Goal: Information Seeking & Learning: Learn about a topic

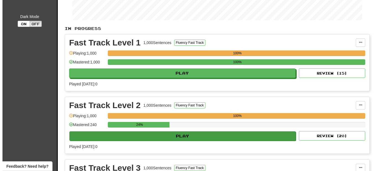
scroll to position [113, 0]
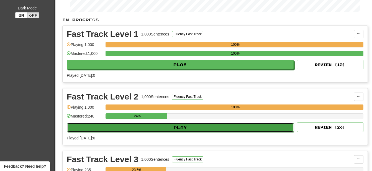
click at [182, 126] on button "Play" at bounding box center [180, 127] width 227 height 9
select select "**"
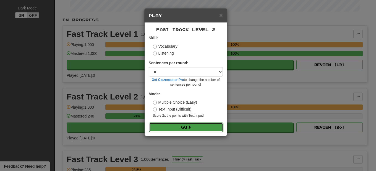
click at [189, 127] on button "Go" at bounding box center [186, 126] width 74 height 9
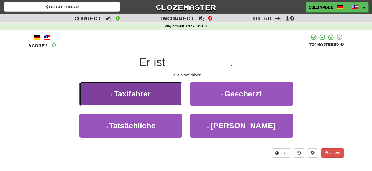
click at [132, 93] on span "Taxifahrer" at bounding box center [132, 93] width 37 height 9
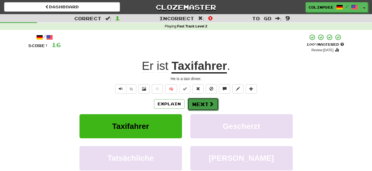
click at [204, 106] on button "Next" at bounding box center [202, 104] width 31 height 13
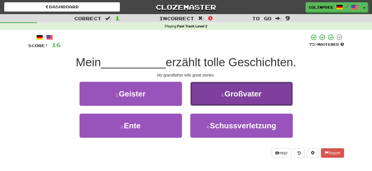
click at [244, 93] on span "Großvater" at bounding box center [242, 93] width 37 height 9
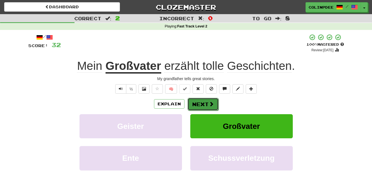
click at [205, 102] on button "Next" at bounding box center [202, 104] width 31 height 13
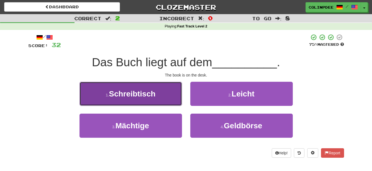
click at [135, 95] on span "Schreibtisch" at bounding box center [132, 93] width 46 height 9
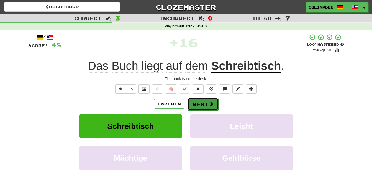
click at [203, 103] on button "Next" at bounding box center [202, 104] width 31 height 13
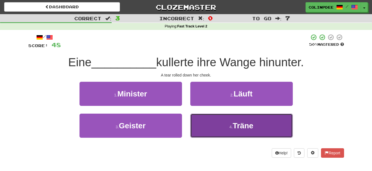
click at [245, 127] on span "Träne" at bounding box center [242, 125] width 21 height 9
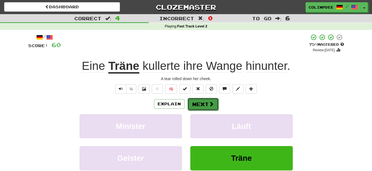
click at [204, 105] on button "Next" at bounding box center [202, 104] width 31 height 13
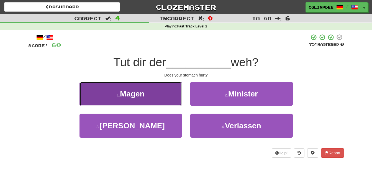
click at [129, 93] on span "Magen" at bounding box center [132, 93] width 25 height 9
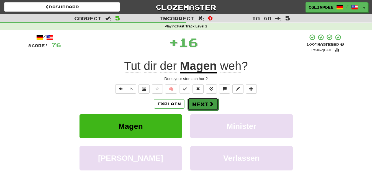
click at [203, 104] on button "Next" at bounding box center [202, 104] width 31 height 13
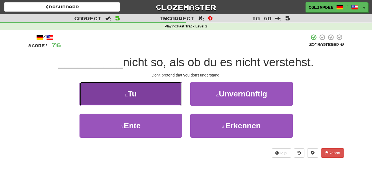
click at [133, 94] on span "Tu" at bounding box center [132, 93] width 9 height 9
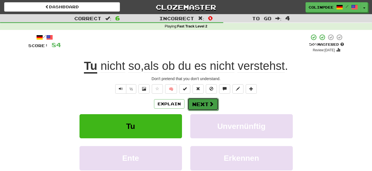
click at [202, 106] on button "Next" at bounding box center [202, 104] width 31 height 13
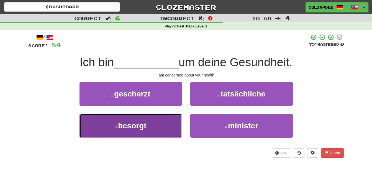
click at [134, 126] on span "besorgt" at bounding box center [132, 125] width 28 height 9
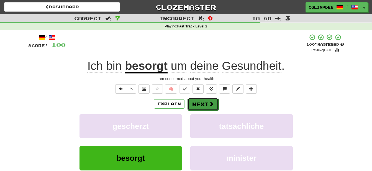
click at [207, 105] on button "Next" at bounding box center [202, 104] width 31 height 13
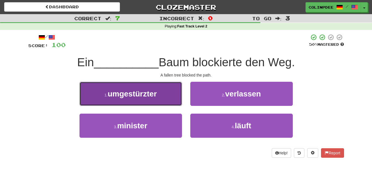
click at [134, 93] on span "umgestürzter" at bounding box center [132, 93] width 49 height 9
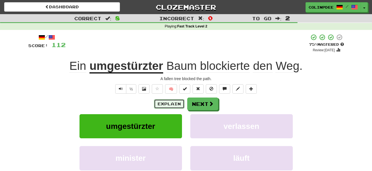
click at [174, 102] on button "Explain" at bounding box center [169, 103] width 30 height 9
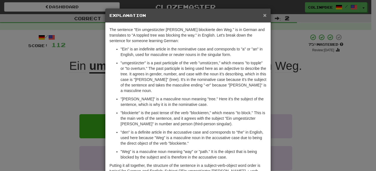
click at [263, 15] on span "×" at bounding box center [264, 15] width 3 height 6
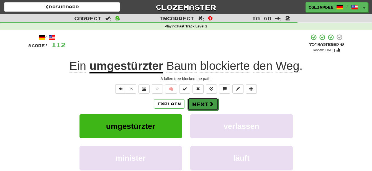
click at [204, 103] on button "Next" at bounding box center [202, 104] width 31 height 13
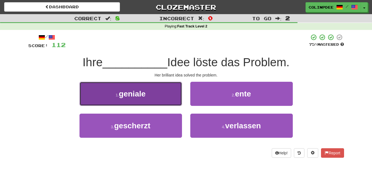
click at [134, 94] on span "geniale" at bounding box center [132, 93] width 27 height 9
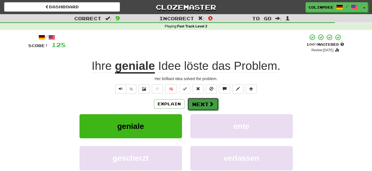
click at [205, 106] on button "Next" at bounding box center [202, 104] width 31 height 13
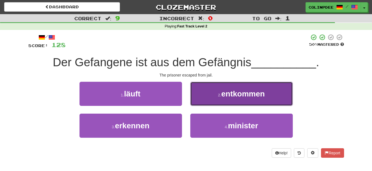
click at [243, 93] on span "entkommen" at bounding box center [242, 93] width 43 height 9
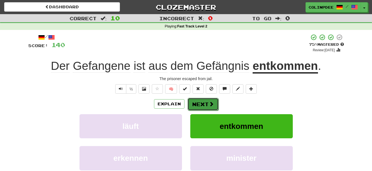
click at [199, 104] on button "Next" at bounding box center [202, 104] width 31 height 13
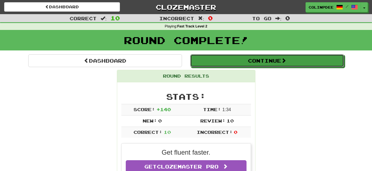
drag, startPoint x: 263, startPoint y: 62, endPoint x: 265, endPoint y: 64, distance: 3.4
click at [263, 61] on button "Continue" at bounding box center [267, 60] width 154 height 13
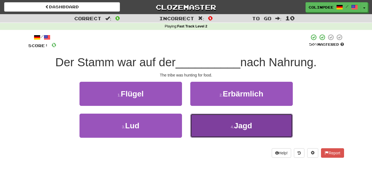
click at [241, 125] on span "Jagd" at bounding box center [243, 125] width 18 height 9
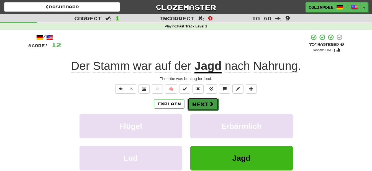
click at [200, 105] on button "Next" at bounding box center [202, 104] width 31 height 13
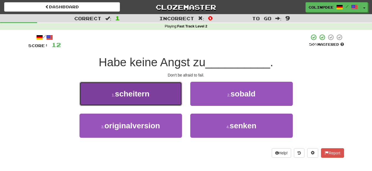
click at [135, 94] on span "scheitern" at bounding box center [132, 93] width 35 height 9
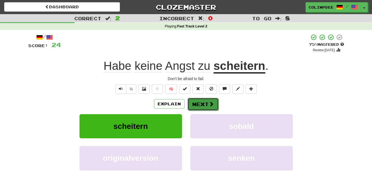
click at [205, 106] on button "Next" at bounding box center [202, 104] width 31 height 13
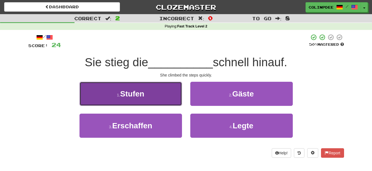
click at [137, 93] on span "Stufen" at bounding box center [132, 93] width 24 height 9
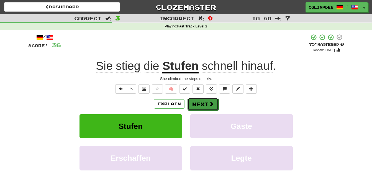
click at [203, 105] on button "Next" at bounding box center [202, 104] width 31 height 13
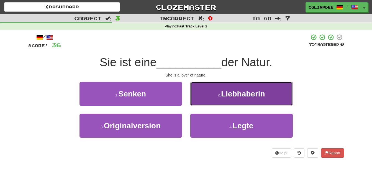
click at [243, 95] on span "Liebhaberin" at bounding box center [243, 93] width 44 height 9
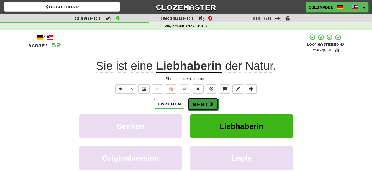
click at [204, 106] on button "Next" at bounding box center [202, 104] width 31 height 13
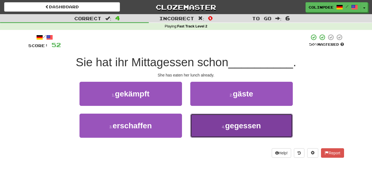
click at [246, 125] on span "gegessen" at bounding box center [243, 125] width 36 height 9
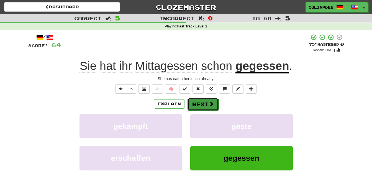
click at [201, 103] on button "Next" at bounding box center [202, 104] width 31 height 13
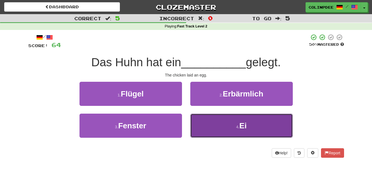
click at [242, 124] on span "Ei" at bounding box center [242, 125] width 7 height 9
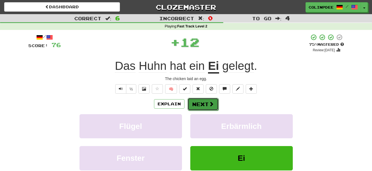
click at [206, 105] on button "Next" at bounding box center [202, 104] width 31 height 13
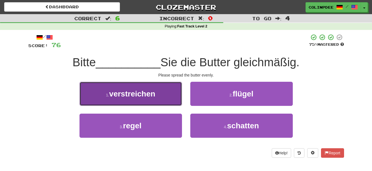
click at [136, 95] on span "verstreichen" at bounding box center [132, 93] width 46 height 9
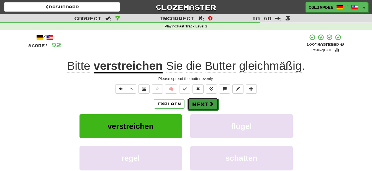
click at [206, 103] on button "Next" at bounding box center [202, 104] width 31 height 13
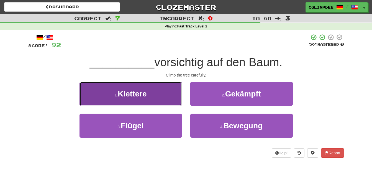
click at [133, 93] on span "Klettere" at bounding box center [132, 93] width 29 height 9
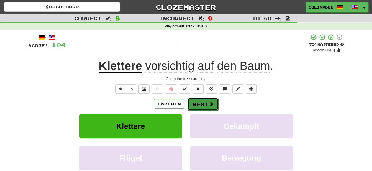
click at [207, 104] on button "Next" at bounding box center [202, 104] width 31 height 13
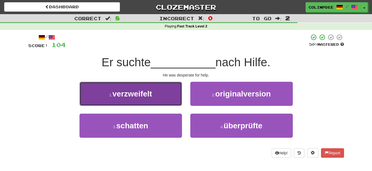
click at [136, 94] on span "verzweifelt" at bounding box center [132, 93] width 40 height 9
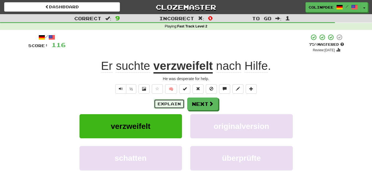
click at [174, 104] on button "Explain" at bounding box center [169, 103] width 30 height 9
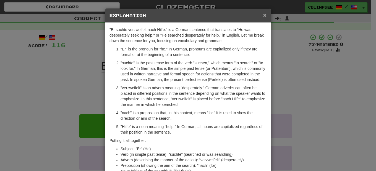
click at [263, 16] on span "×" at bounding box center [264, 15] width 3 height 6
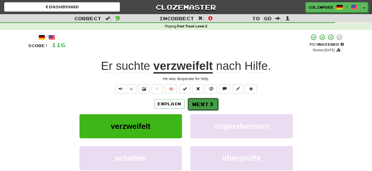
click at [207, 104] on button "Next" at bounding box center [202, 104] width 31 height 13
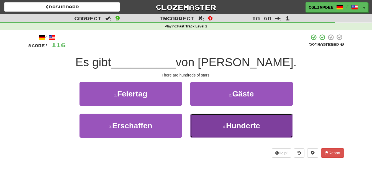
click at [249, 126] on span "Hunderte" at bounding box center [243, 125] width 34 height 9
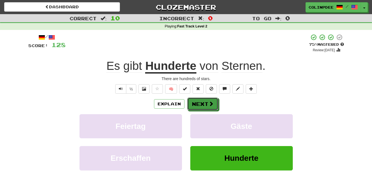
drag, startPoint x: 201, startPoint y: 107, endPoint x: 203, endPoint y: 108, distance: 3.1
click at [202, 107] on button "Next" at bounding box center [202, 103] width 31 height 13
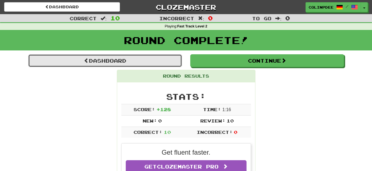
click at [106, 63] on link "Dashboard" at bounding box center [105, 60] width 154 height 13
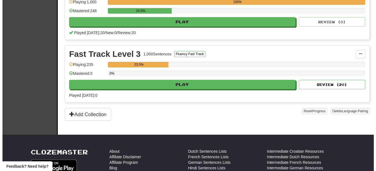
scroll to position [226, 0]
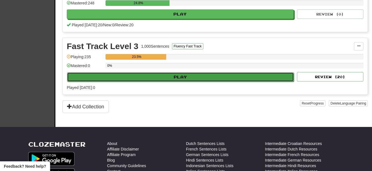
click at [180, 77] on button "Play" at bounding box center [180, 76] width 227 height 9
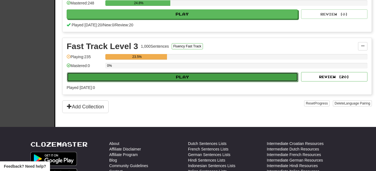
select select "**"
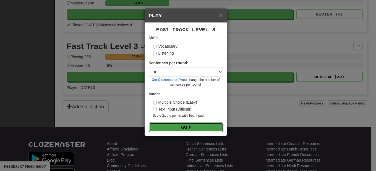
click at [190, 129] on button "Go" at bounding box center [186, 126] width 74 height 9
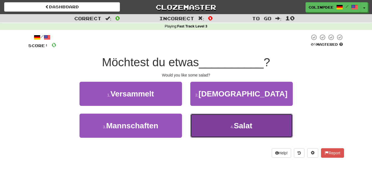
drag, startPoint x: 241, startPoint y: 126, endPoint x: 241, endPoint y: 130, distance: 4.4
click at [241, 130] on button "4 . Salat" at bounding box center [241, 125] width 102 height 24
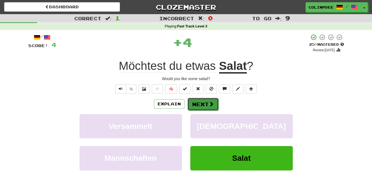
click at [209, 108] on button "Next" at bounding box center [202, 104] width 31 height 13
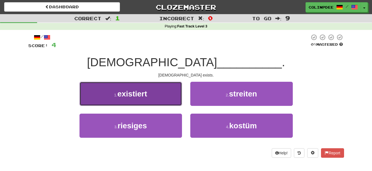
click at [137, 94] on span "existiert" at bounding box center [132, 93] width 30 height 9
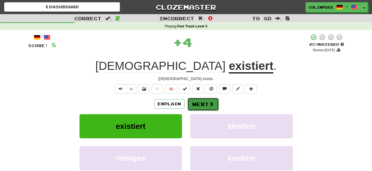
click at [200, 104] on button "Next" at bounding box center [202, 104] width 31 height 13
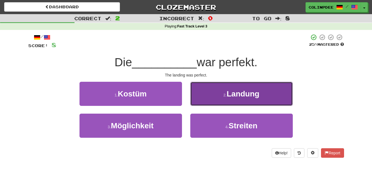
click at [244, 96] on span "Landung" at bounding box center [242, 93] width 33 height 9
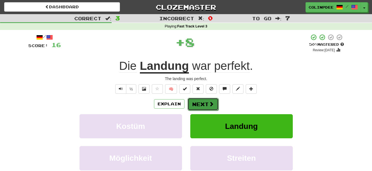
click at [205, 103] on button "Next" at bounding box center [202, 104] width 31 height 13
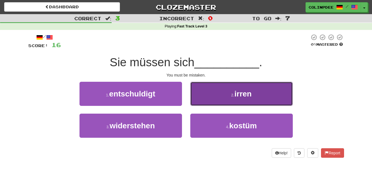
drag, startPoint x: 246, startPoint y: 91, endPoint x: 244, endPoint y: 95, distance: 4.6
click at [246, 91] on span "irren" at bounding box center [242, 93] width 17 height 9
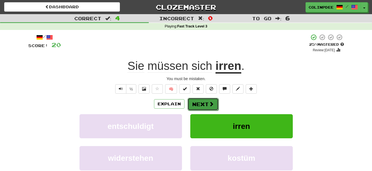
click at [209, 103] on span at bounding box center [211, 103] width 5 height 5
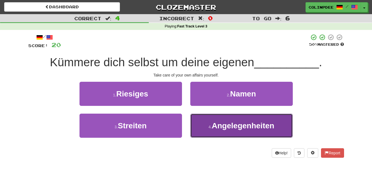
drag, startPoint x: 241, startPoint y: 125, endPoint x: 244, endPoint y: 127, distance: 3.1
click at [242, 125] on span "Angelegenheiten" at bounding box center [243, 125] width 63 height 9
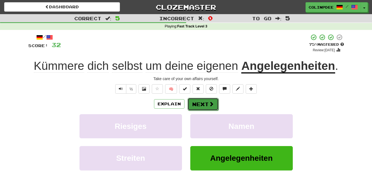
click at [203, 104] on button "Next" at bounding box center [202, 104] width 31 height 13
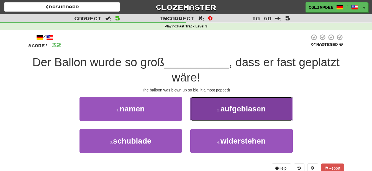
click at [245, 110] on span "aufgeblasen" at bounding box center [242, 108] width 45 height 9
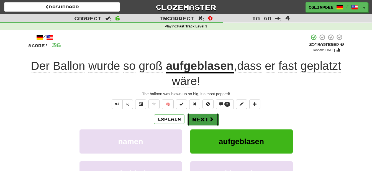
click at [203, 119] on button "Next" at bounding box center [202, 119] width 31 height 13
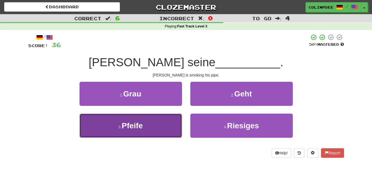
click at [132, 129] on span "Pfeife" at bounding box center [131, 125] width 21 height 9
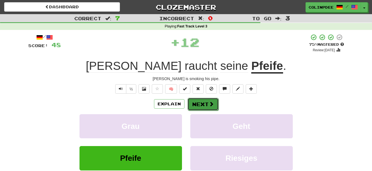
click at [206, 105] on button "Next" at bounding box center [202, 104] width 31 height 13
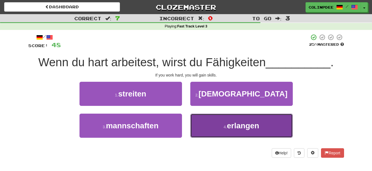
click at [246, 127] on span "erlangen" at bounding box center [243, 125] width 32 height 9
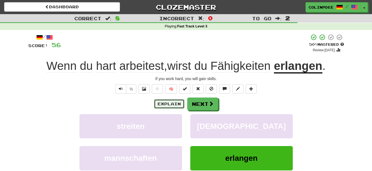
click at [175, 101] on button "Explain" at bounding box center [169, 103] width 30 height 9
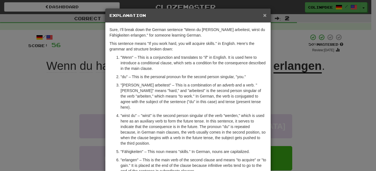
click at [263, 15] on span "×" at bounding box center [264, 15] width 3 height 6
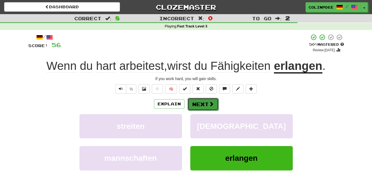
click at [205, 104] on button "Next" at bounding box center [202, 104] width 31 height 13
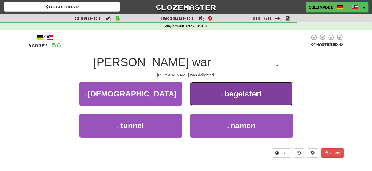
click at [246, 93] on span "begeistert" at bounding box center [242, 93] width 37 height 9
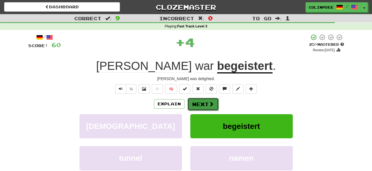
click at [202, 105] on button "Next" at bounding box center [202, 104] width 31 height 13
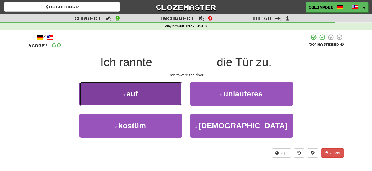
click at [133, 93] on span "auf" at bounding box center [132, 93] width 12 height 9
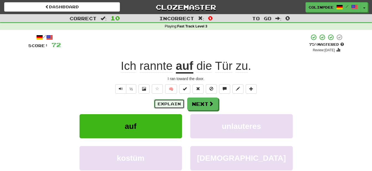
click at [170, 104] on button "Explain" at bounding box center [169, 103] width 30 height 9
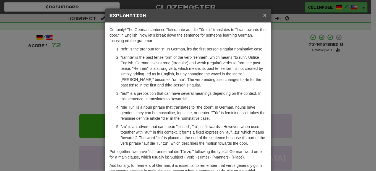
click at [263, 16] on span "×" at bounding box center [264, 15] width 3 height 6
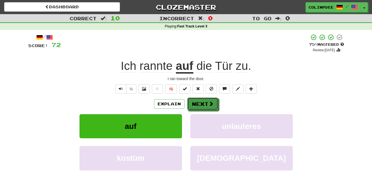
click at [205, 103] on button "Next" at bounding box center [202, 103] width 31 height 13
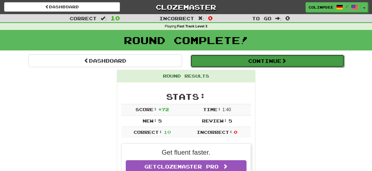
click at [262, 61] on button "Continue" at bounding box center [267, 60] width 154 height 13
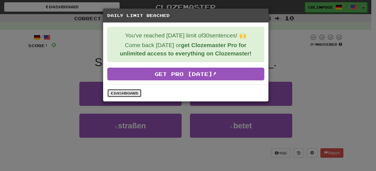
click at [125, 92] on link "Dashboard" at bounding box center [124, 93] width 34 height 8
